Goal: Task Accomplishment & Management: Complete application form

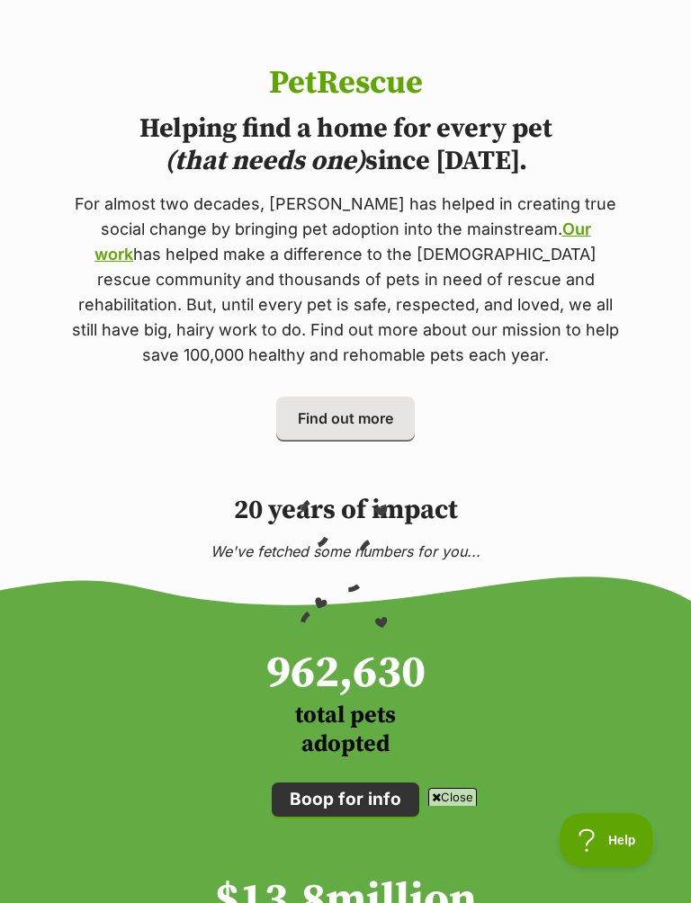
scroll to position [2432, 0]
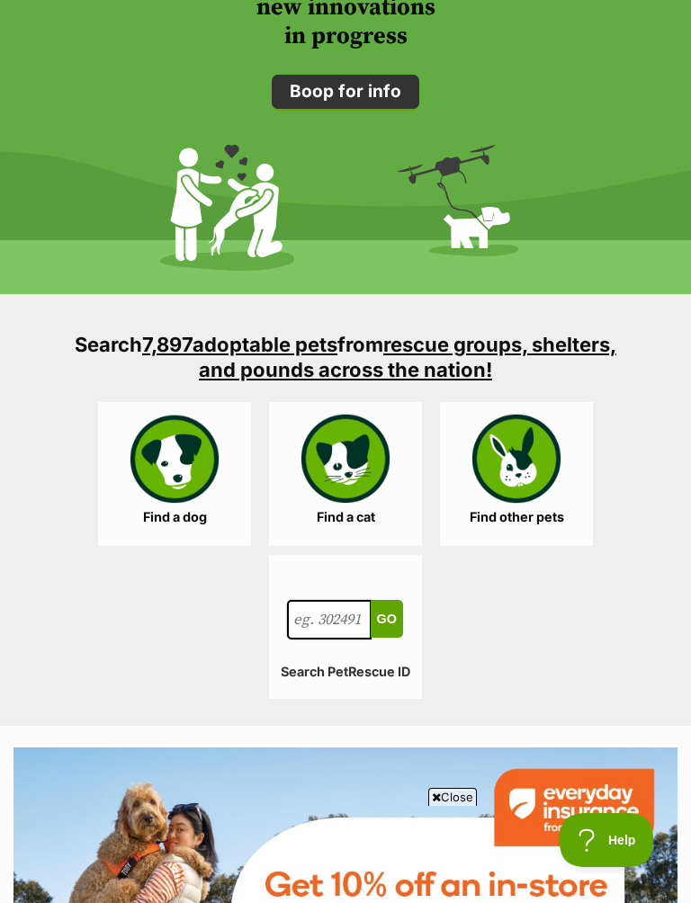
click at [525, 486] on link "Find other pets" at bounding box center [516, 474] width 153 height 144
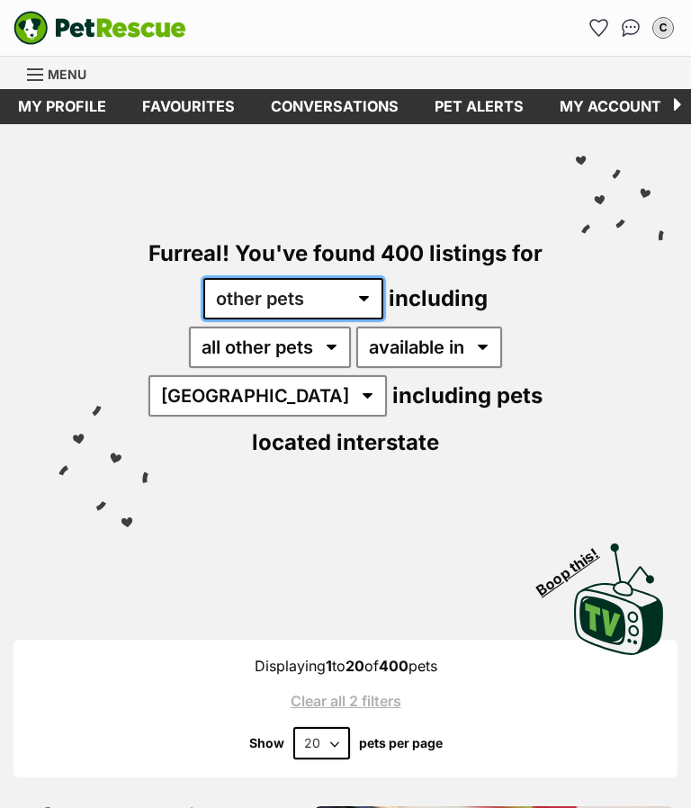
click at [349, 288] on select "any type of pet cats dogs other pets" at bounding box center [293, 298] width 180 height 41
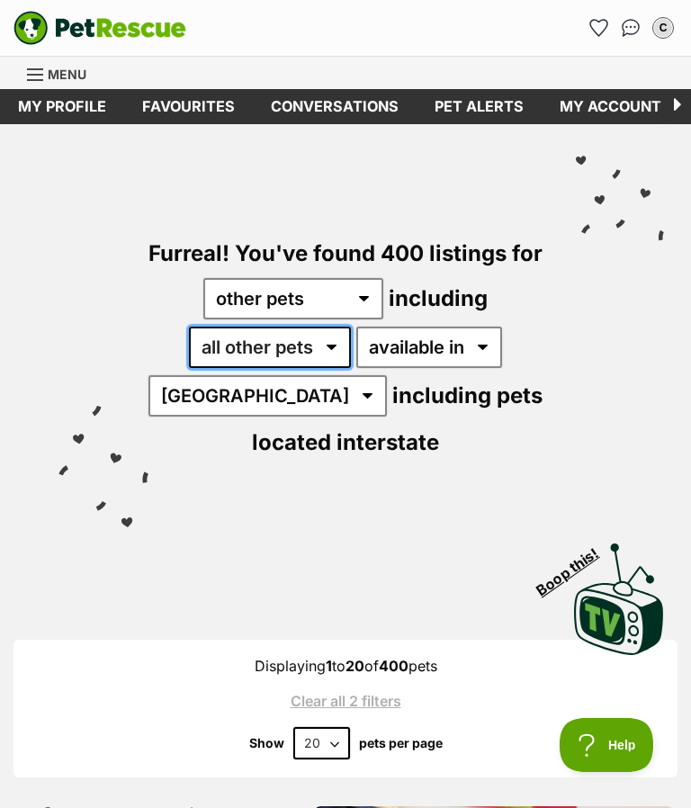
click at [318, 343] on select "all other pets Birds Chickens Cows Ducks Ferrets Fowls Goats Guinea Pigs Horses…" at bounding box center [270, 347] width 162 height 41
select select "Guinea Pigs"
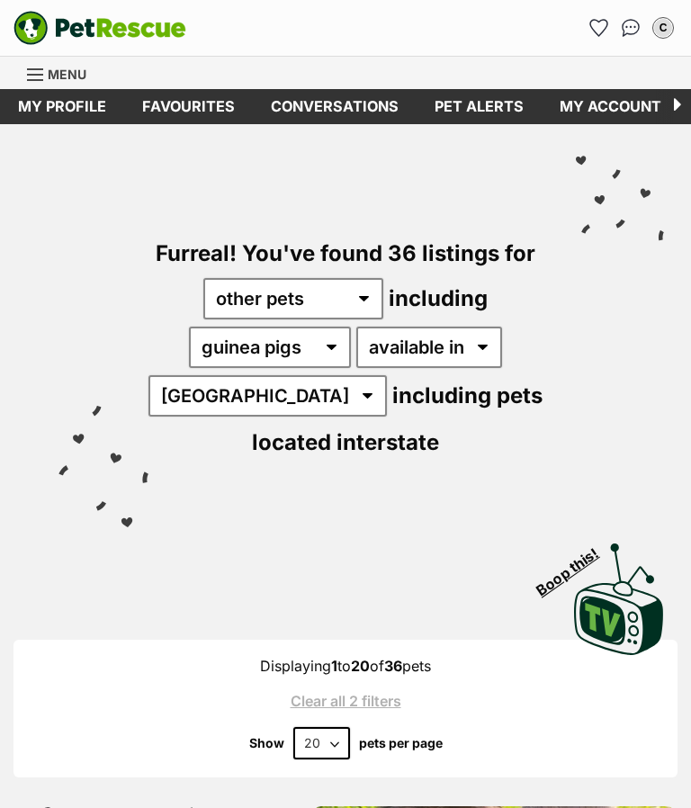
click at [247, 399] on select "Australia ACT NSW QLD TAS VIC WA" at bounding box center [267, 395] width 238 height 41
select select "VIC"
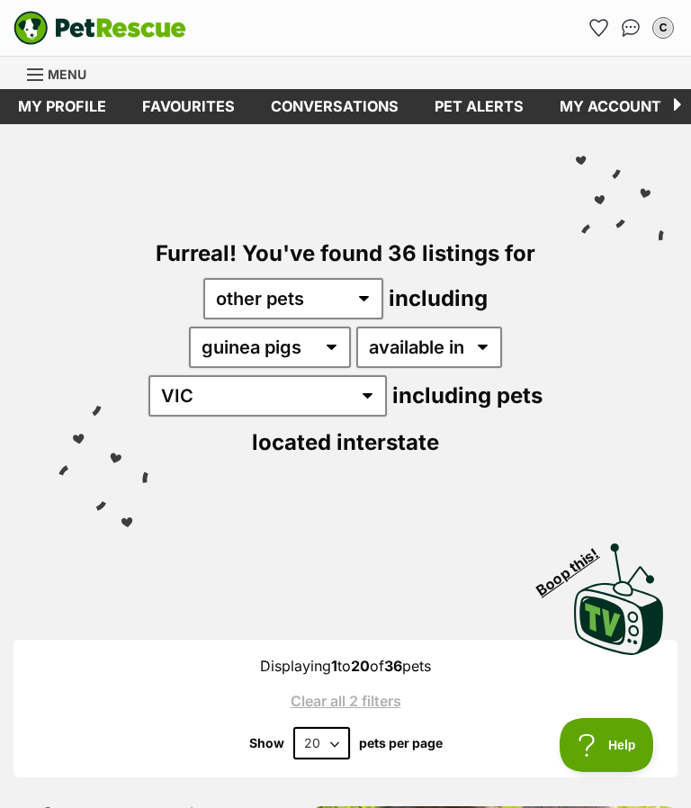
click at [546, 684] on div "Displaying 1 to 20 of 36 pets Clear all 2 filters Show 20 40 60 pets per page" at bounding box center [345, 709] width 664 height 102
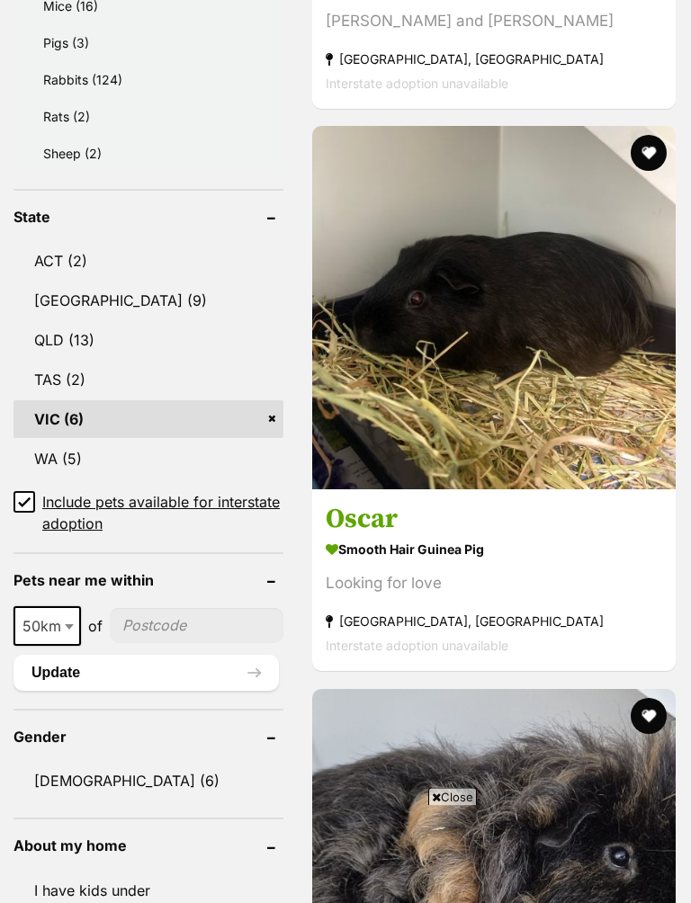
scroll to position [2235, 0]
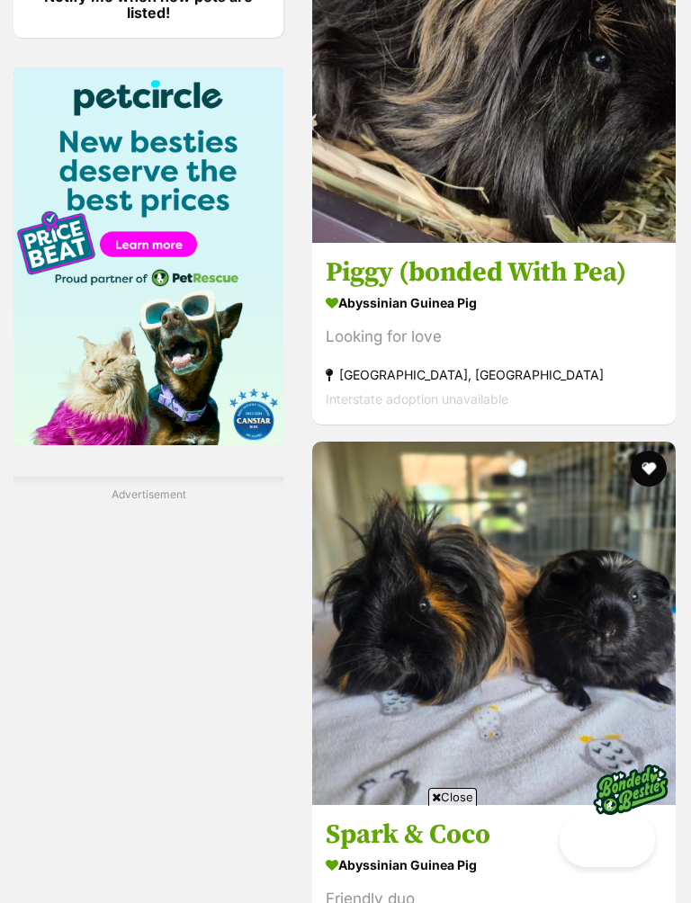
click at [470, 789] on span "Close" at bounding box center [452, 797] width 49 height 18
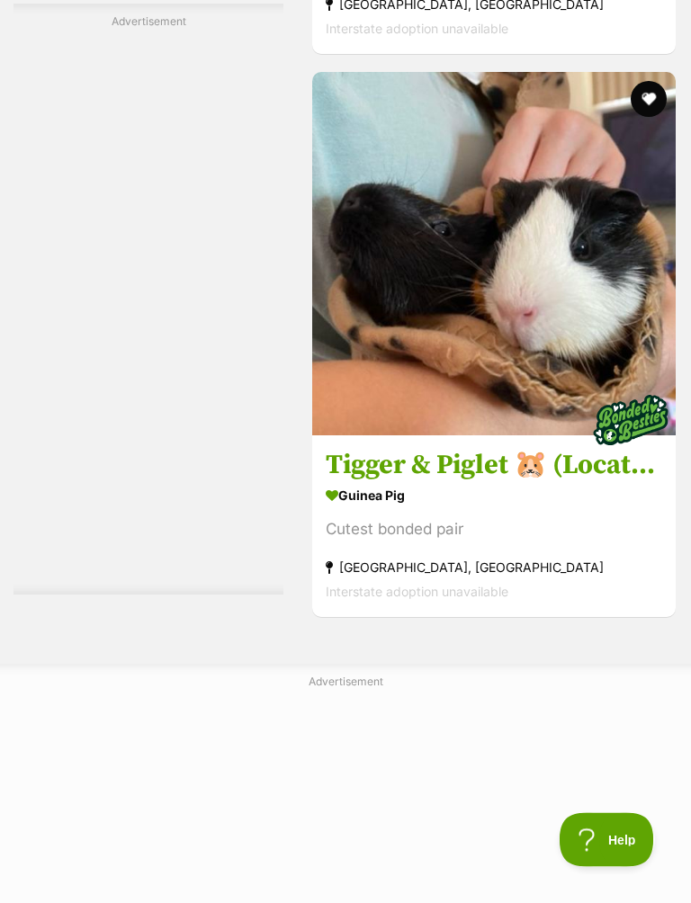
scroll to position [3782, 0]
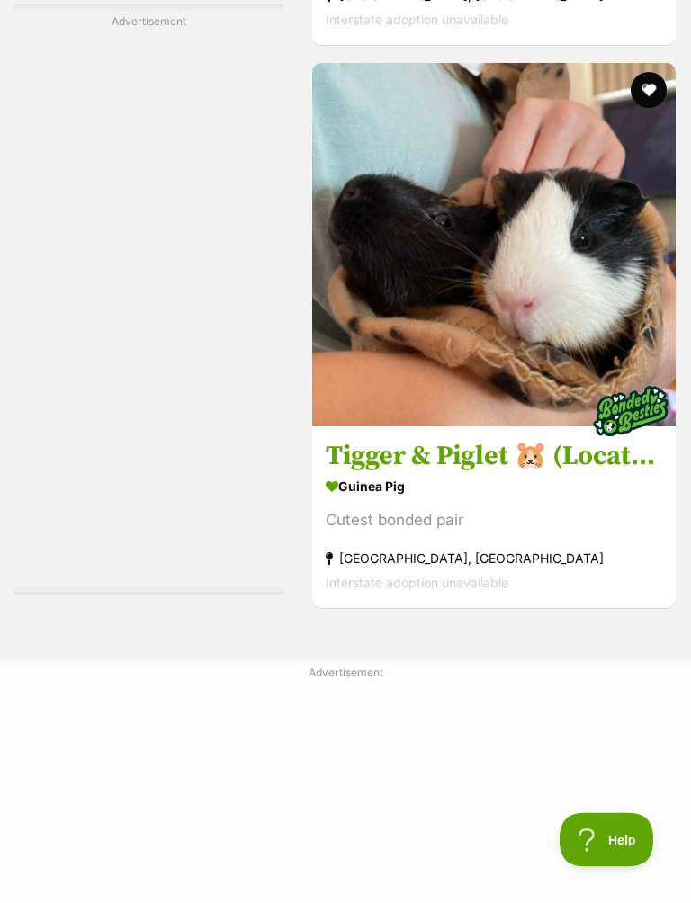
click at [496, 534] on div "Cutest bonded pair" at bounding box center [494, 521] width 337 height 24
click at [553, 474] on h3 "Tigger & Piglet 🐹 (Located in Carnegie)" at bounding box center [494, 457] width 337 height 34
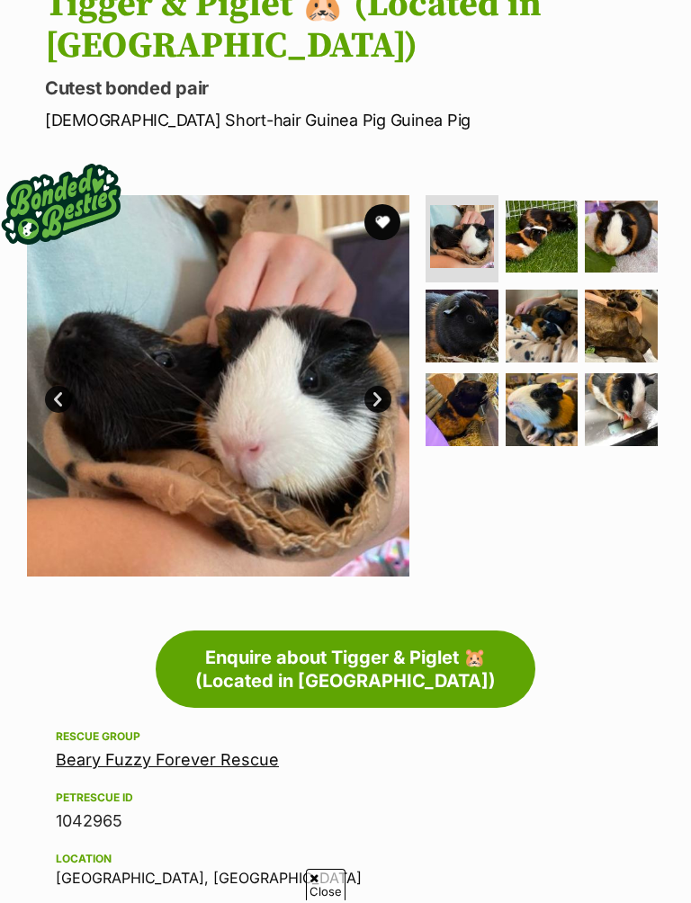
scroll to position [217, 0]
click at [440, 666] on link "Enquire about Tigger & Piglet 🐹 (Located in Carnegie)" at bounding box center [346, 669] width 380 height 77
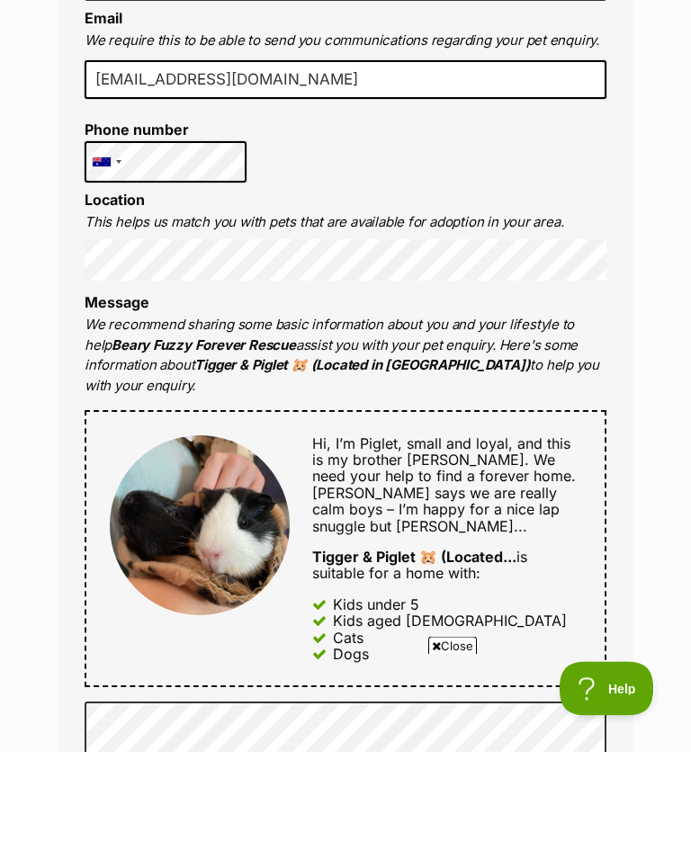
click at [653, 548] on div "Enquire about Tigger & Piglet 🐹 (Located in [GEOGRAPHIC_DATA]) Want to increase…" at bounding box center [346, 823] width 630 height 2455
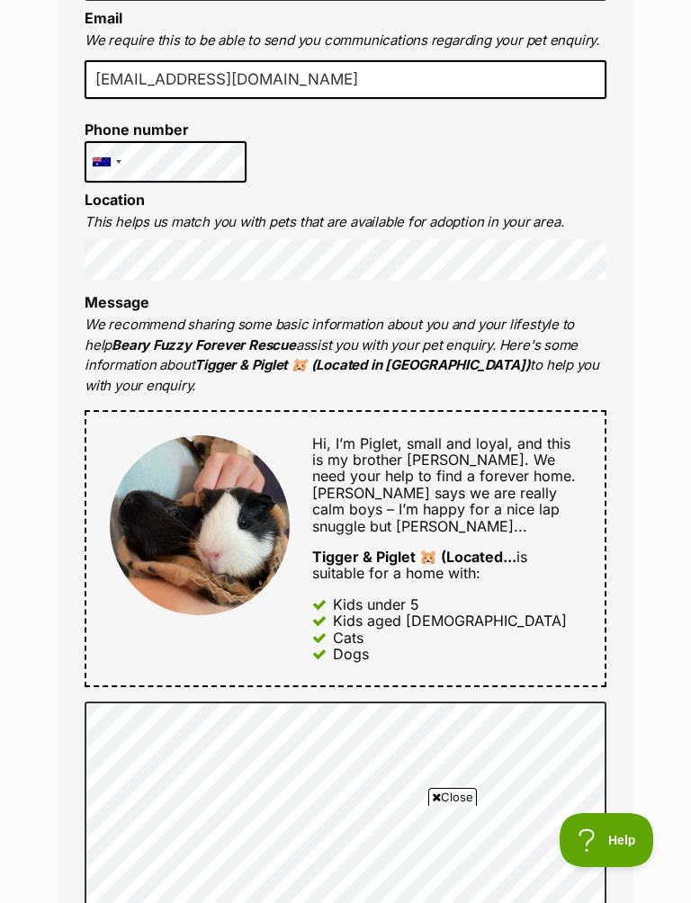
click at [620, 547] on div "Full name [PERSON_NAME] Email We require this to be able to send you communicat…" at bounding box center [346, 515] width 576 height 1217
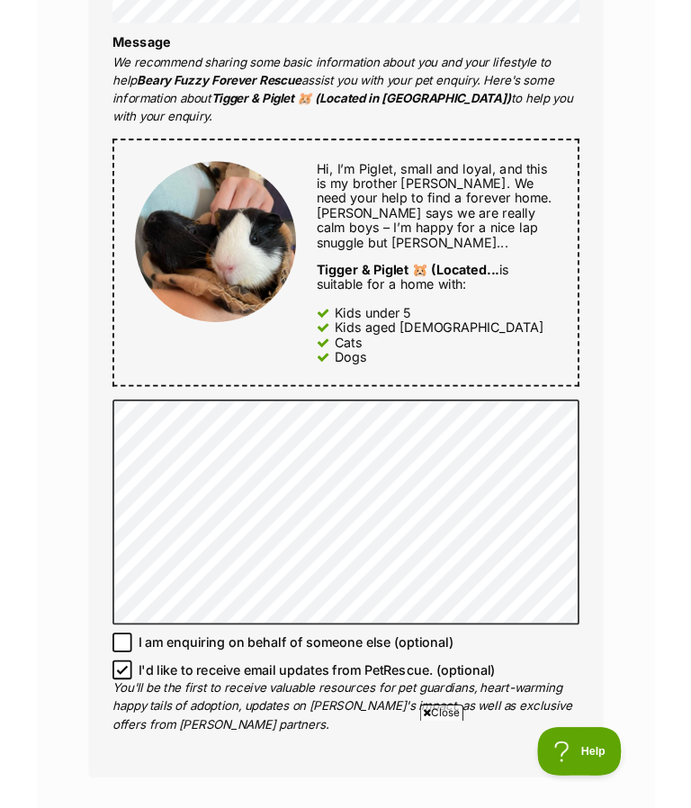
scroll to position [21, 0]
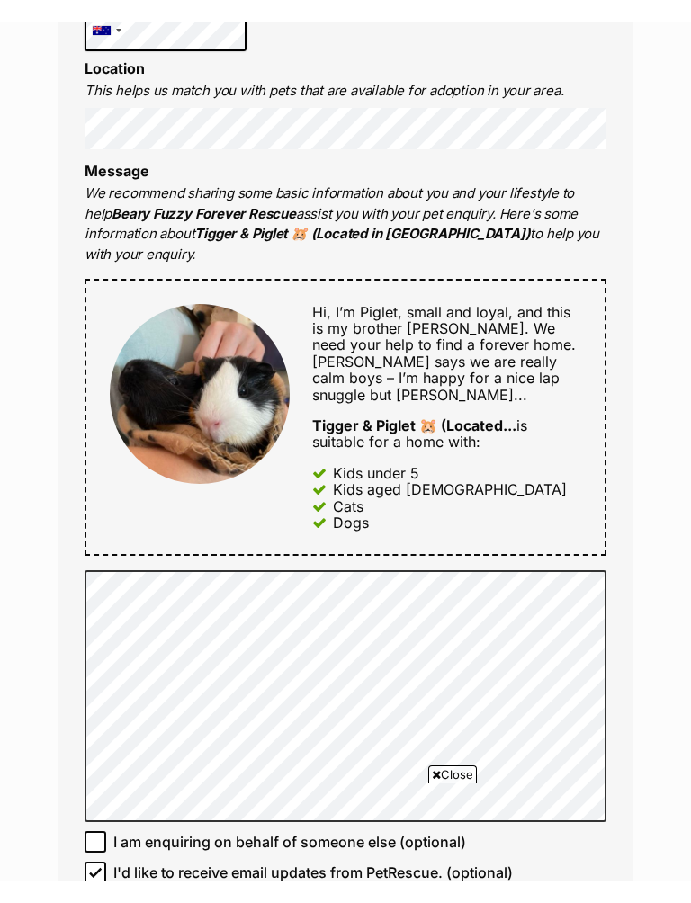
scroll to position [825, 0]
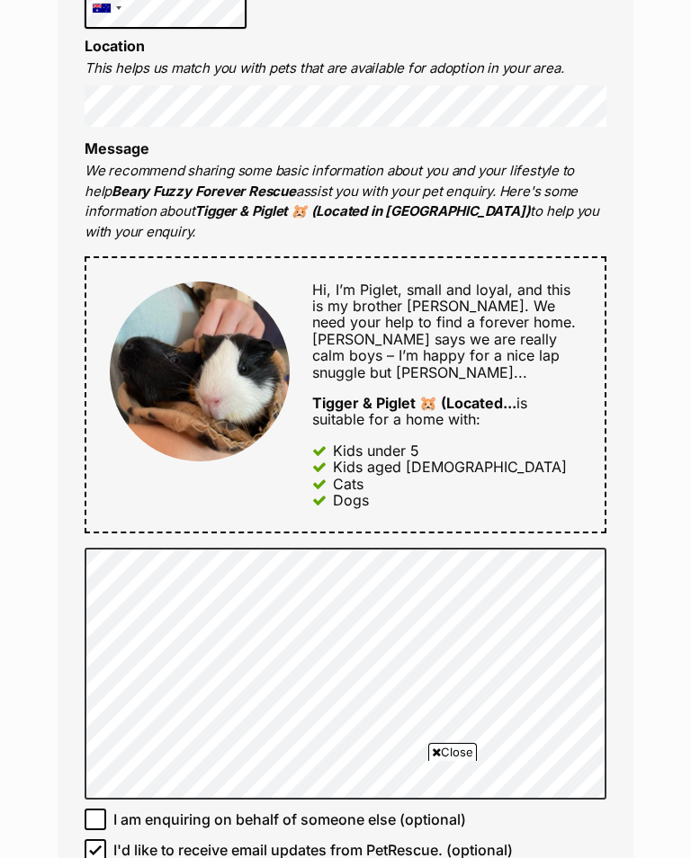
click at [624, 535] on div "Full name [PERSON_NAME] Email We require this to be able to send you communicat…" at bounding box center [346, 361] width 576 height 1217
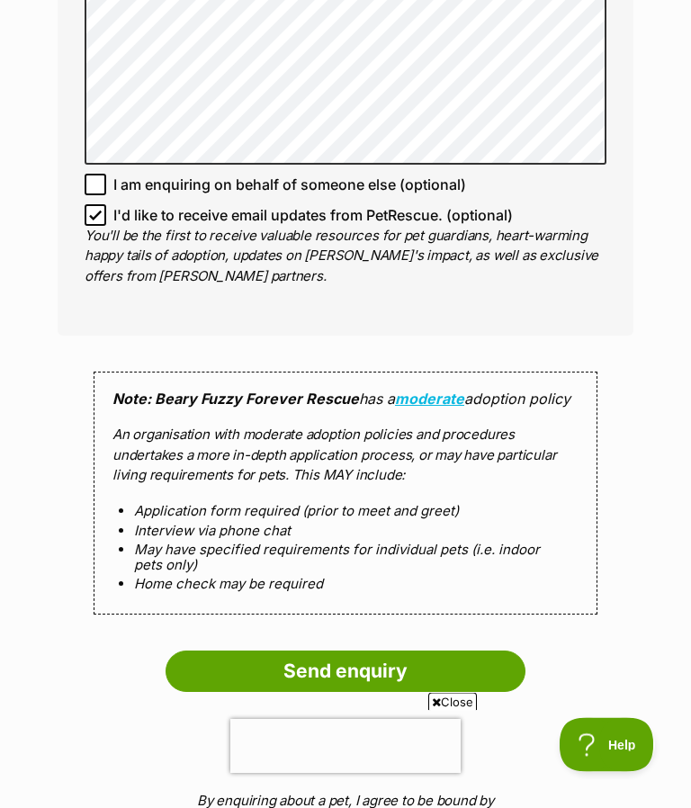
scroll to position [1437, 0]
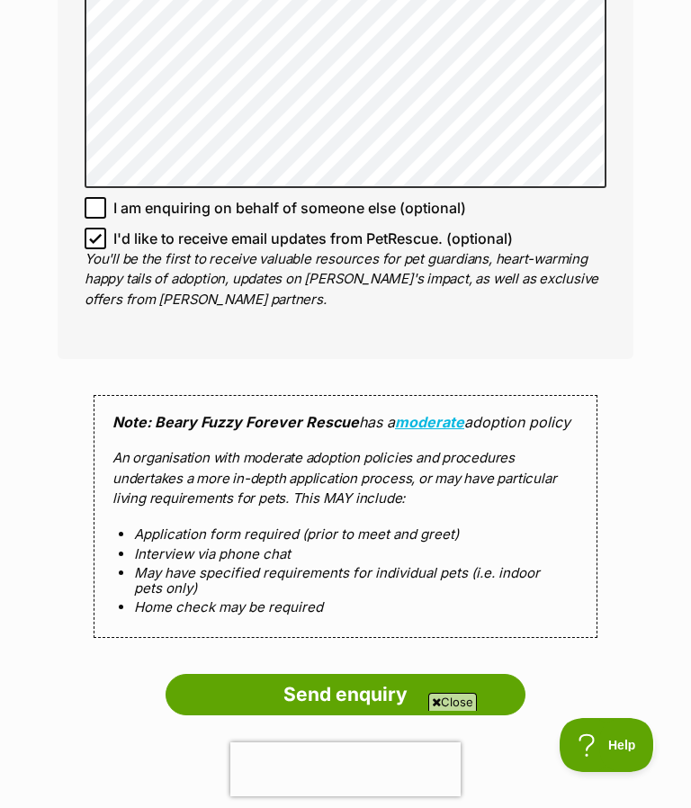
click at [97, 228] on input "I'd like to receive email updates from PetRescue. (optional)" at bounding box center [96, 239] width 22 height 22
checkbox input "false"
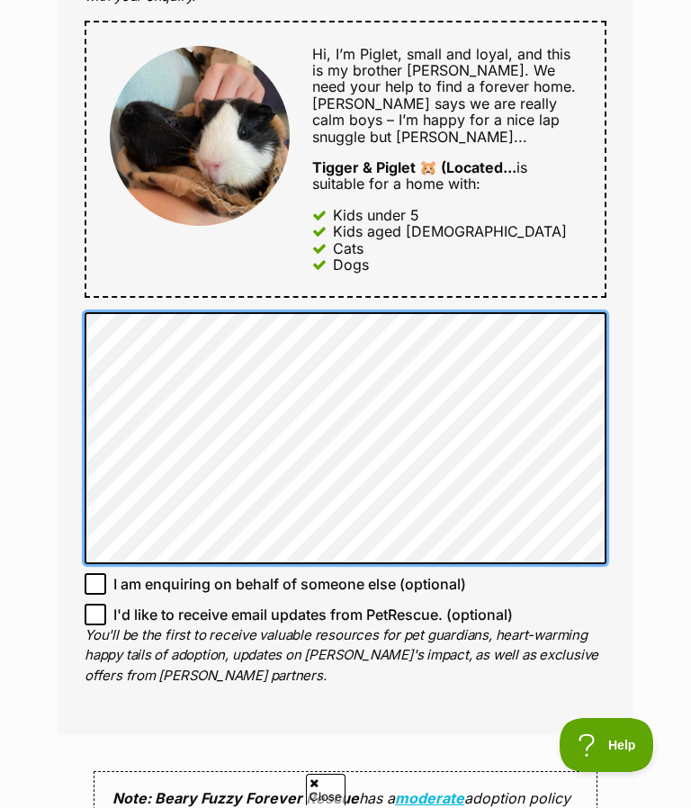
scroll to position [0, 0]
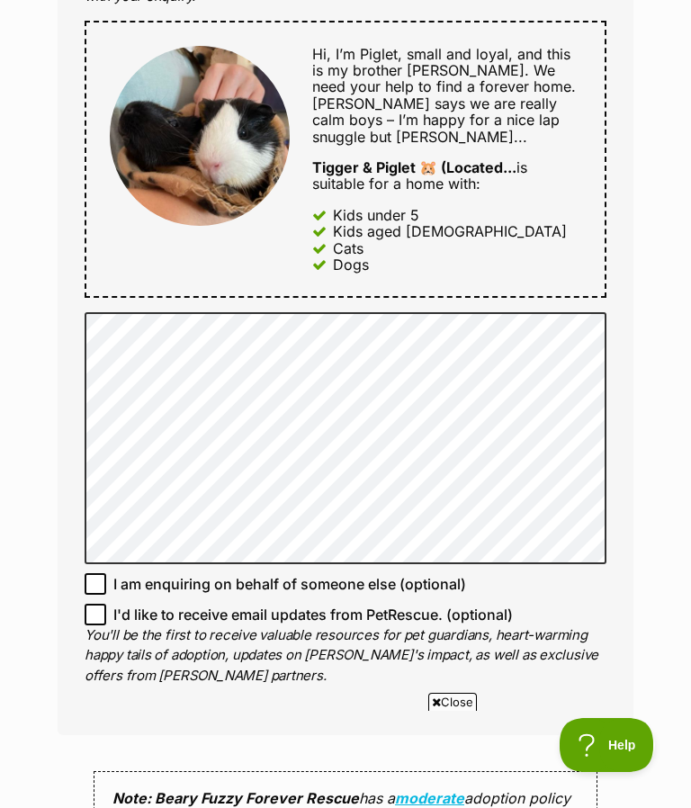
click at [643, 516] on div "Enquire about Tigger & Piglet 🐹 (Located in Carnegie) Want to increase your cha…" at bounding box center [346, 326] width 630 height 2455
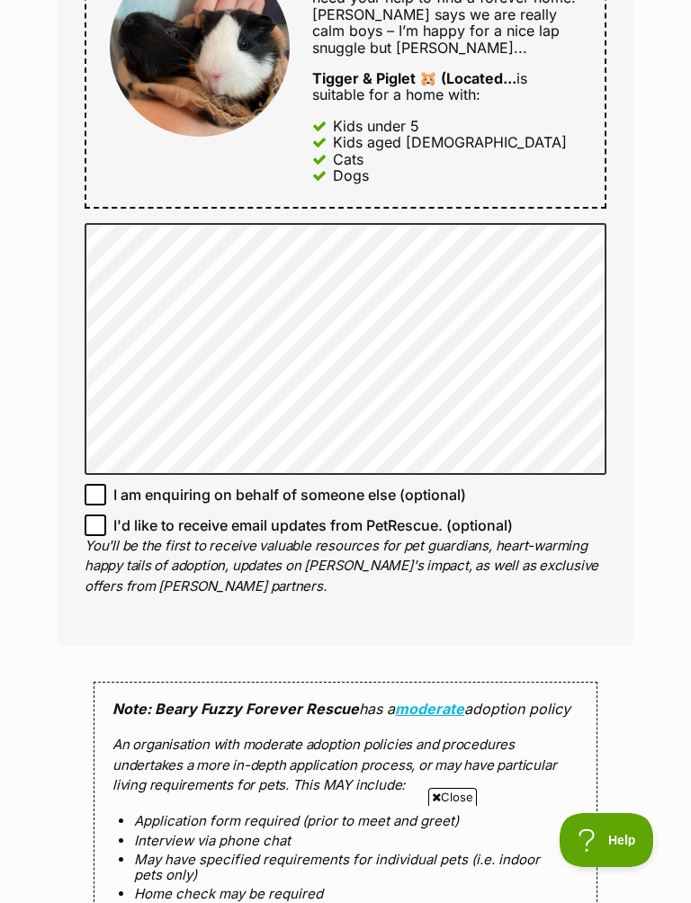
click at [603, 536] on p "You'll be the first to receive valuable resources for pet guardians, heart-warm…" at bounding box center [346, 566] width 522 height 61
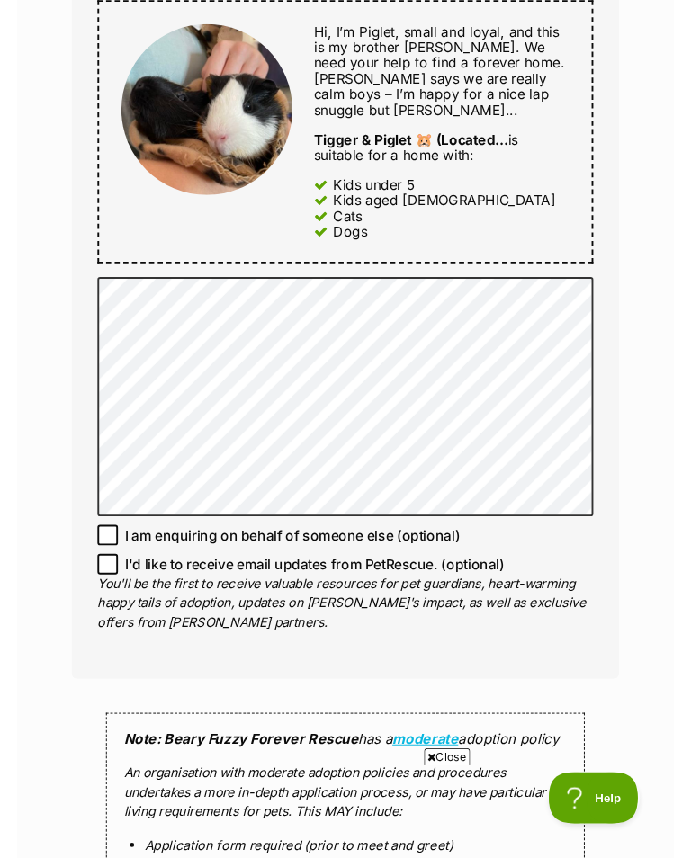
scroll to position [1068, 0]
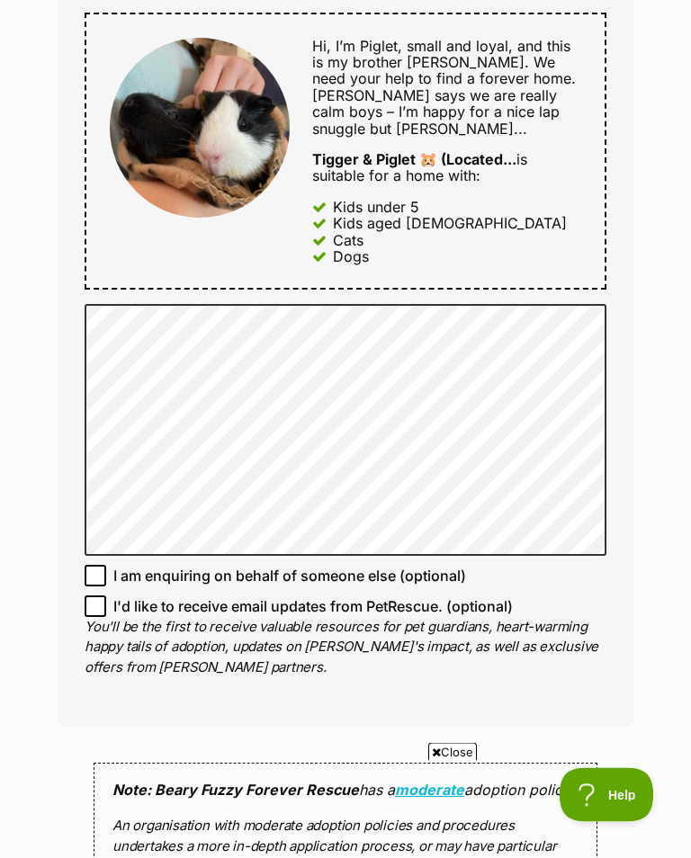
click at [629, 555] on div "Full name Chad Email We require this to be able to send you communications rega…" at bounding box center [346, 119] width 576 height 1217
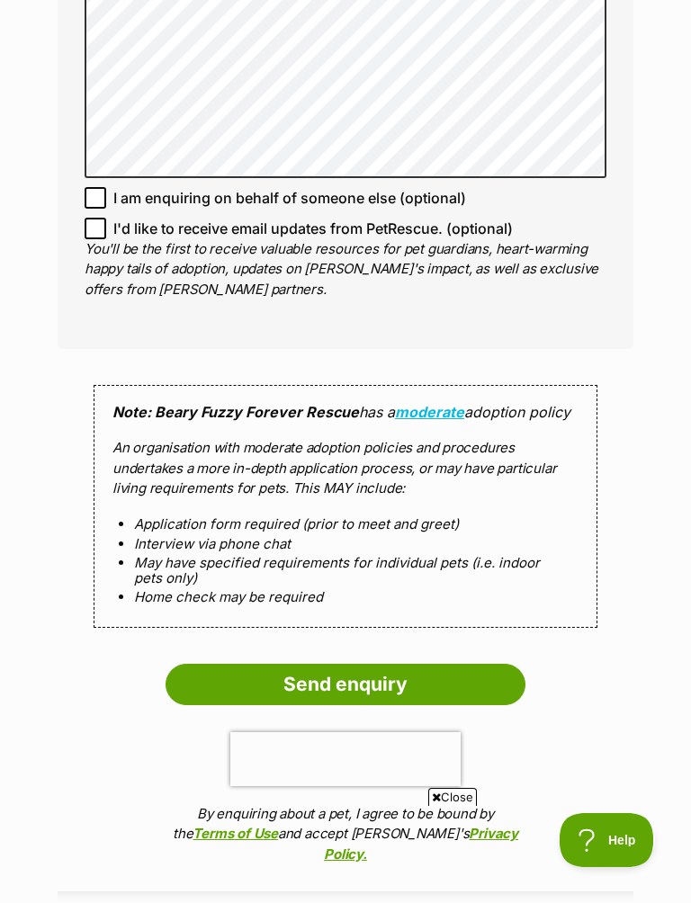
scroll to position [1518, 0]
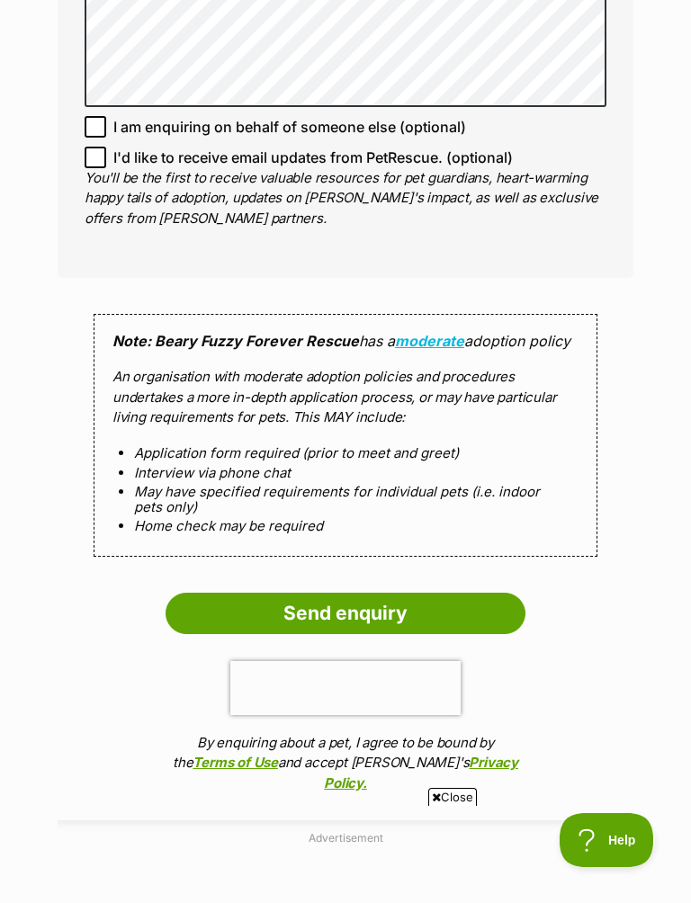
click at [382, 593] on input "Send enquiry" at bounding box center [346, 613] width 360 height 41
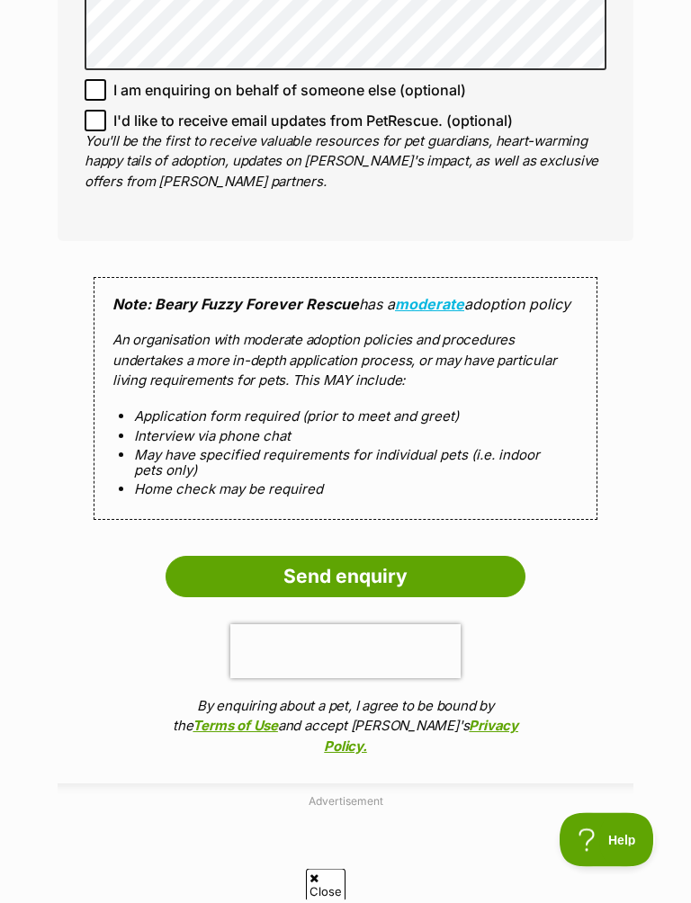
scroll to position [1562, 0]
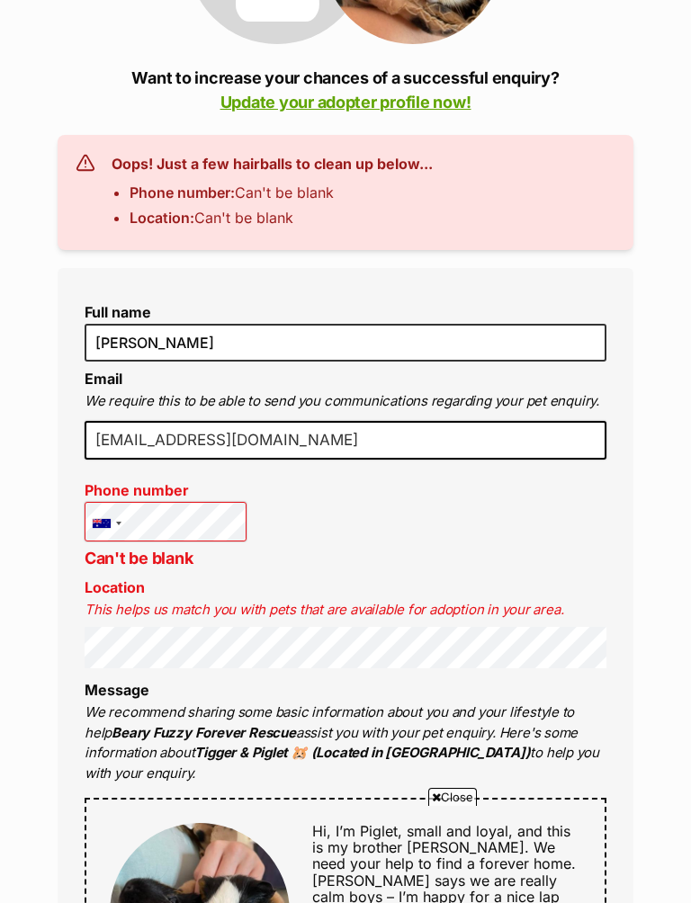
click at [166, 482] on label "Phone number" at bounding box center [166, 490] width 162 height 16
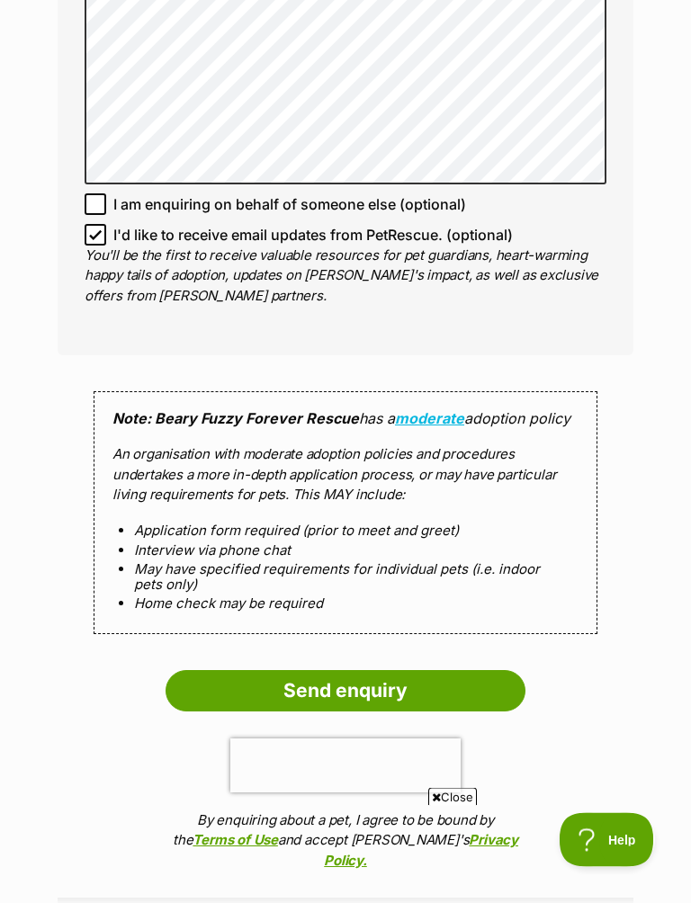
scroll to position [1601, 0]
click at [462, 670] on input "Send enquiry" at bounding box center [346, 690] width 360 height 41
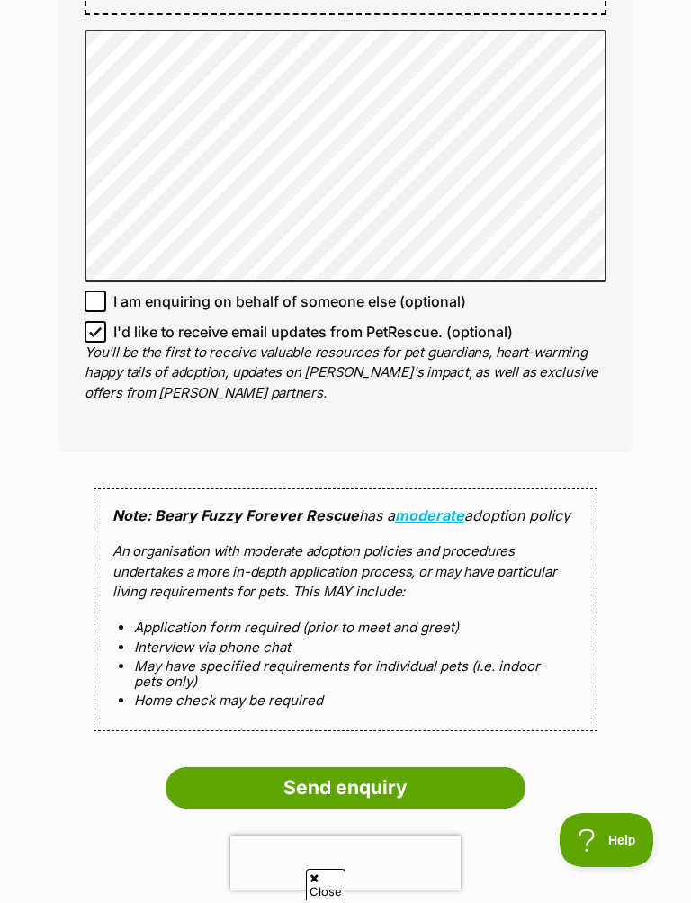
scroll to position [1639, 0]
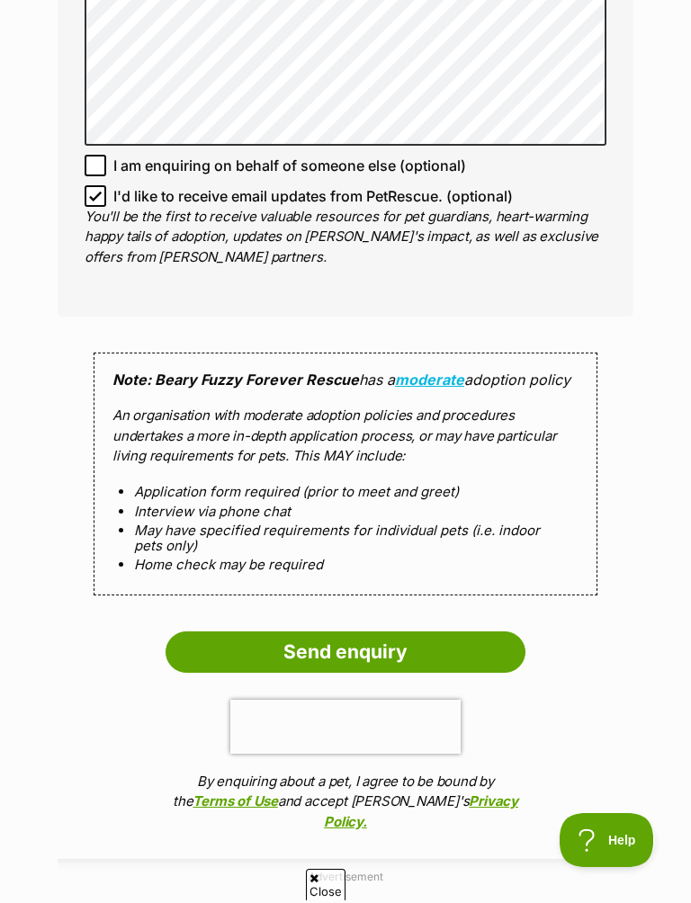
click at [460, 632] on input "Send enquiry" at bounding box center [346, 652] width 360 height 41
click at [444, 632] on input "Send enquiry" at bounding box center [346, 652] width 360 height 41
click at [190, 632] on input "Send enquiry" at bounding box center [346, 652] width 360 height 41
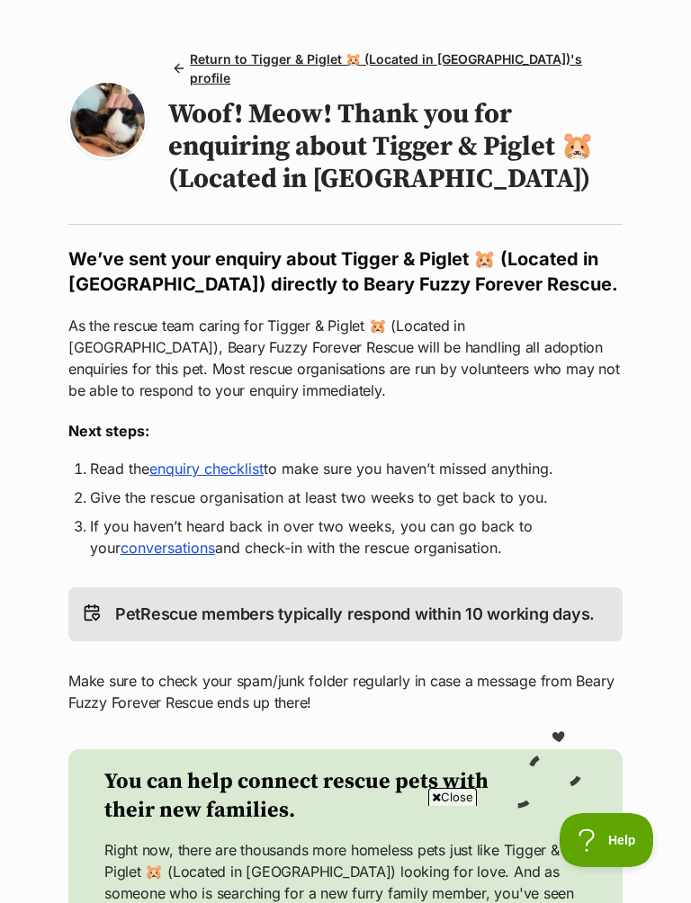
scroll to position [128, 0]
